Goal: Book appointment/travel/reservation

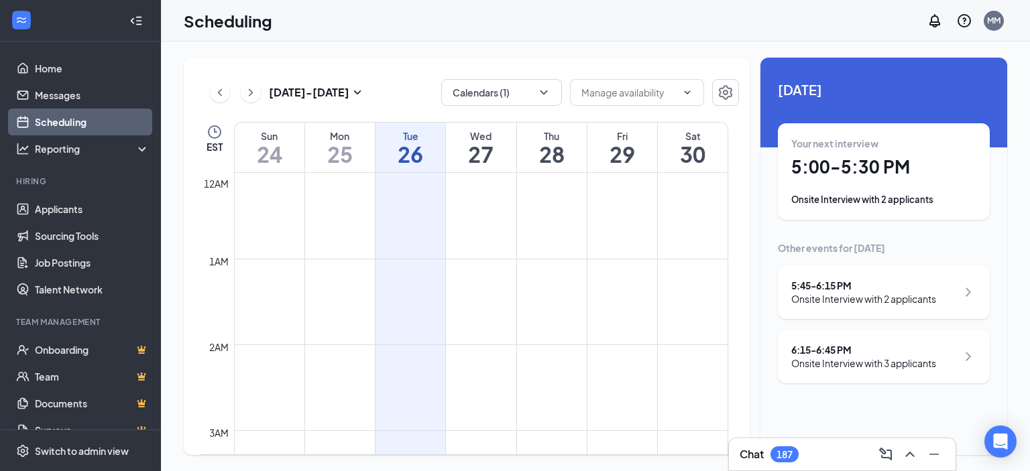
scroll to position [1397, 0]
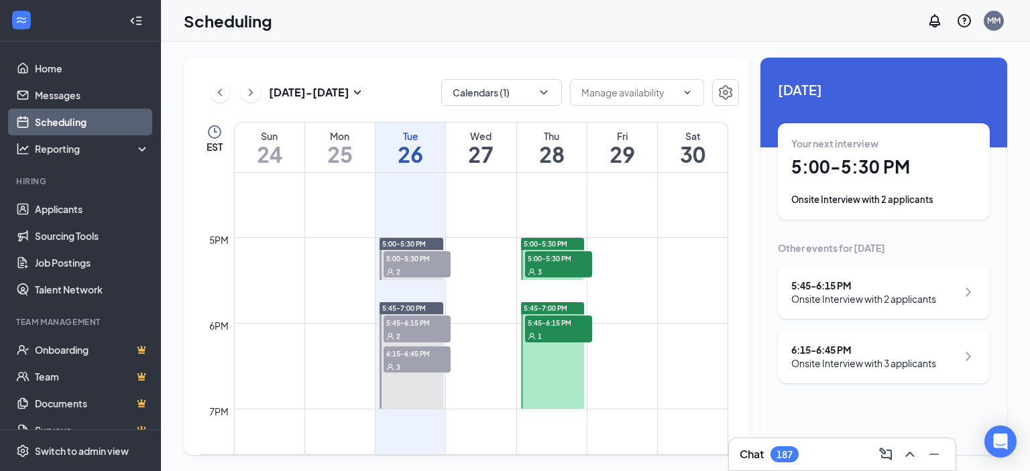
scroll to position [1397, 0]
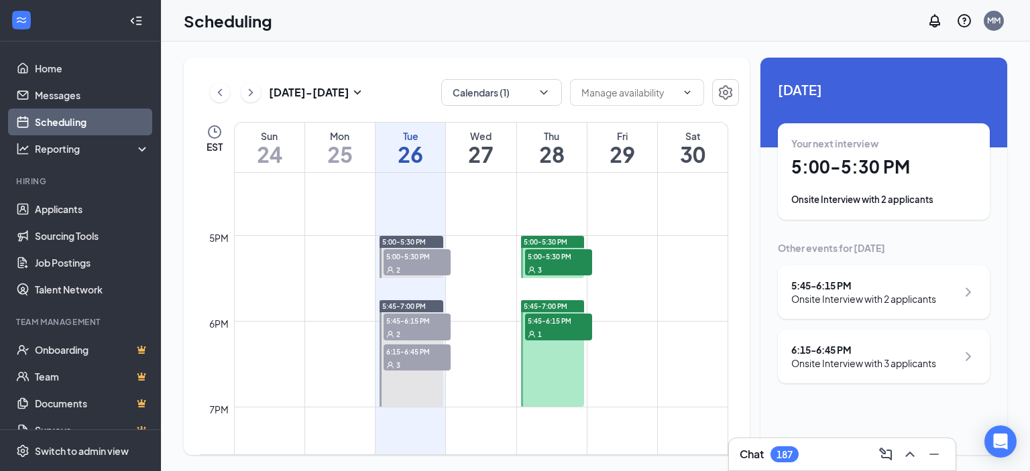
click at [571, 259] on span "5:00-5:30 PM" at bounding box center [558, 255] width 67 height 13
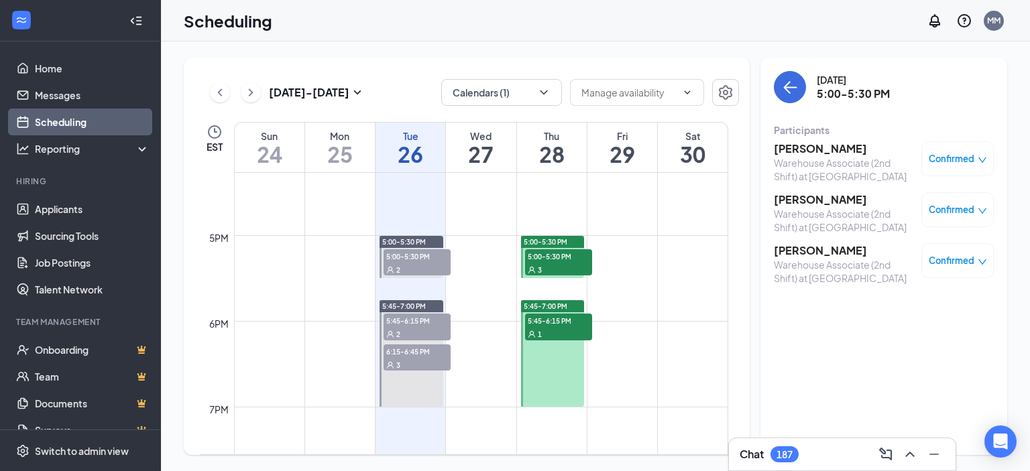
click at [558, 333] on div "1" at bounding box center [558, 333] width 67 height 13
